Goal: Task Accomplishment & Management: Manage account settings

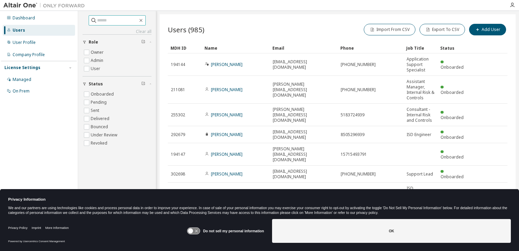
click at [117, 21] on input "text" at bounding box center [117, 20] width 41 height 7
type input "*******"
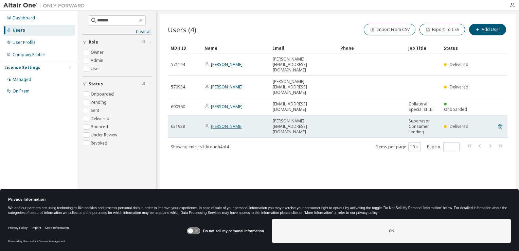
click at [222, 123] on link "[PERSON_NAME]" at bounding box center [227, 126] width 32 height 6
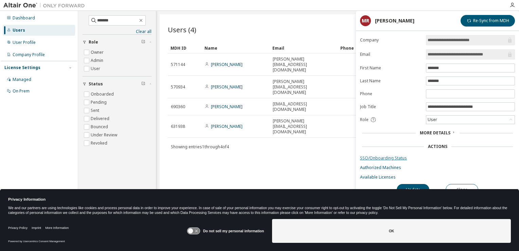
click at [388, 157] on link "SSO/Onboarding Status" at bounding box center [437, 157] width 155 height 5
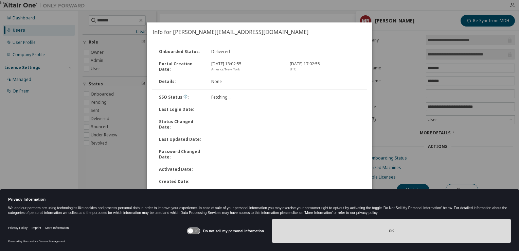
click at [369, 236] on button "OK" at bounding box center [391, 231] width 239 height 24
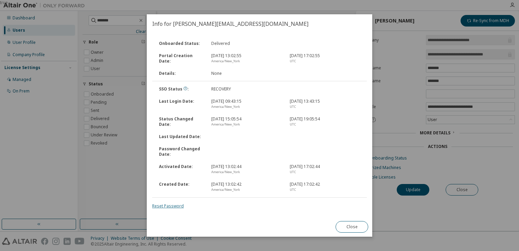
click at [167, 207] on link "Reset Password" at bounding box center [168, 206] width 32 height 6
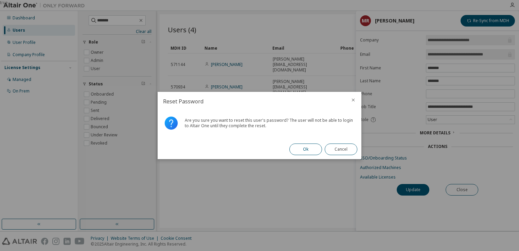
click at [303, 149] on button "Ok" at bounding box center [306, 149] width 33 height 12
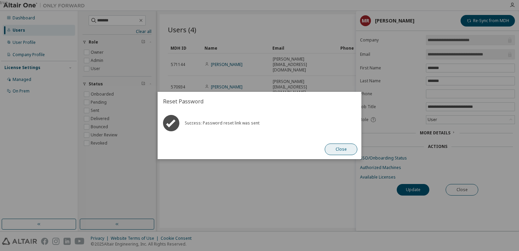
click at [339, 148] on button "Close" at bounding box center [341, 149] width 33 height 12
